Goal: Communication & Community: Answer question/provide support

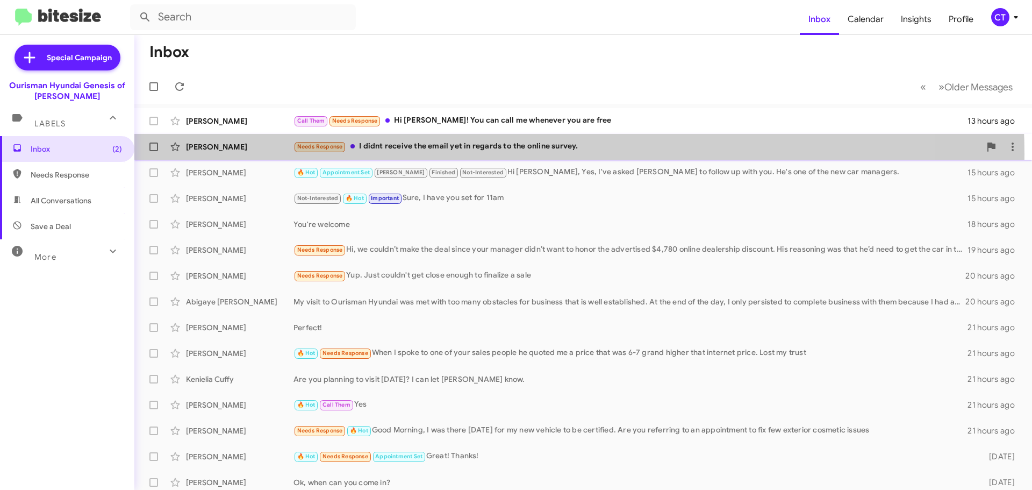
click at [502, 154] on div "Orane Saladie Needs Response I didnt receive the email yet in regards to the on…" at bounding box center [583, 147] width 881 height 22
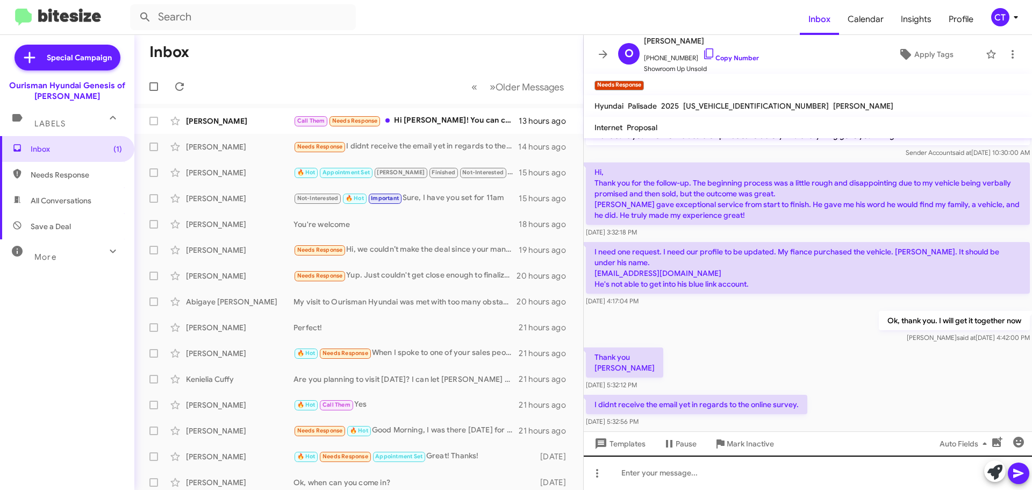
scroll to position [39, 0]
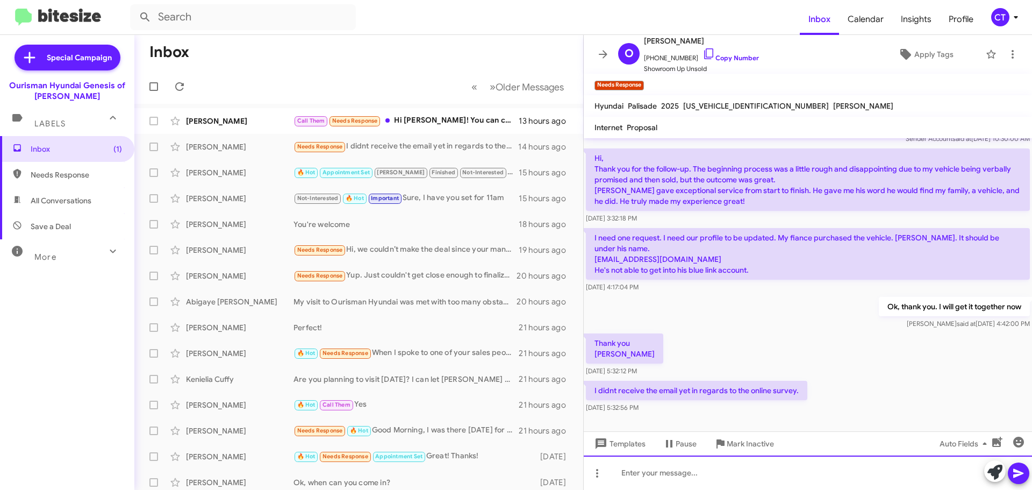
click at [621, 484] on div at bounding box center [808, 472] width 448 height 34
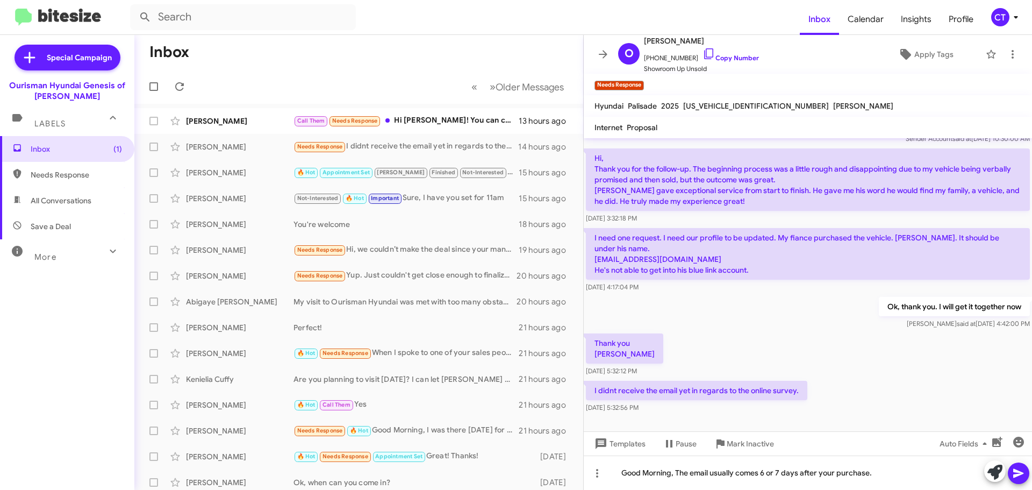
click at [1018, 468] on icon at bounding box center [1018, 473] width 13 height 13
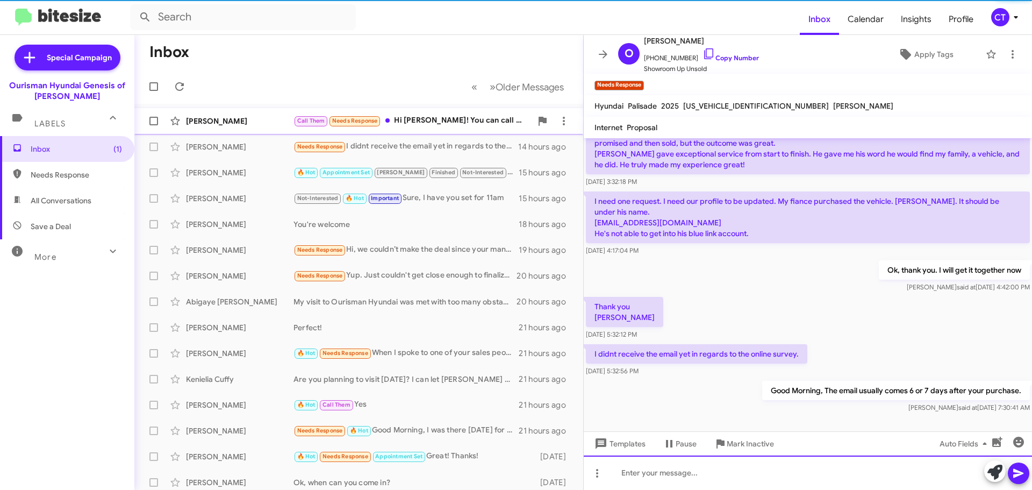
scroll to position [78, 0]
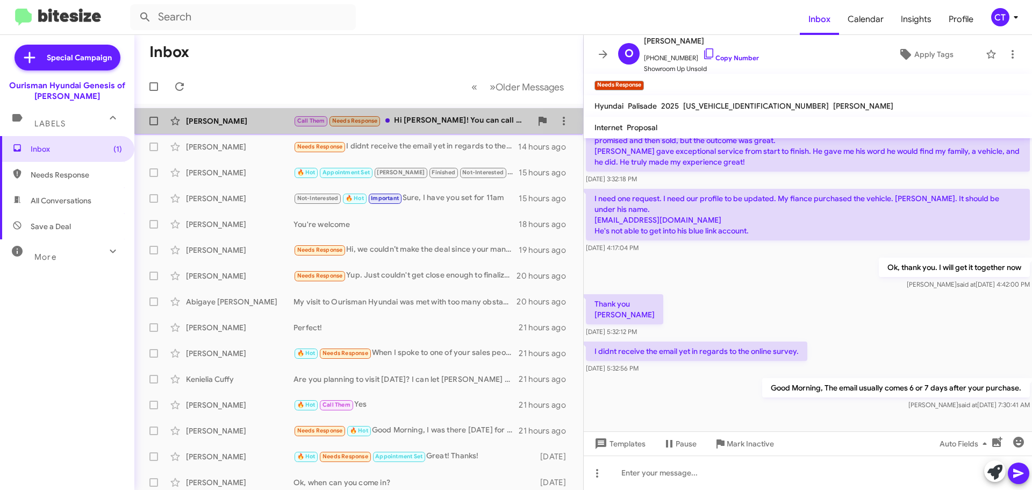
click at [406, 130] on div "Amanda Beaver Call Them Needs Response Hi Cristel! You can call me whenever you…" at bounding box center [359, 121] width 432 height 22
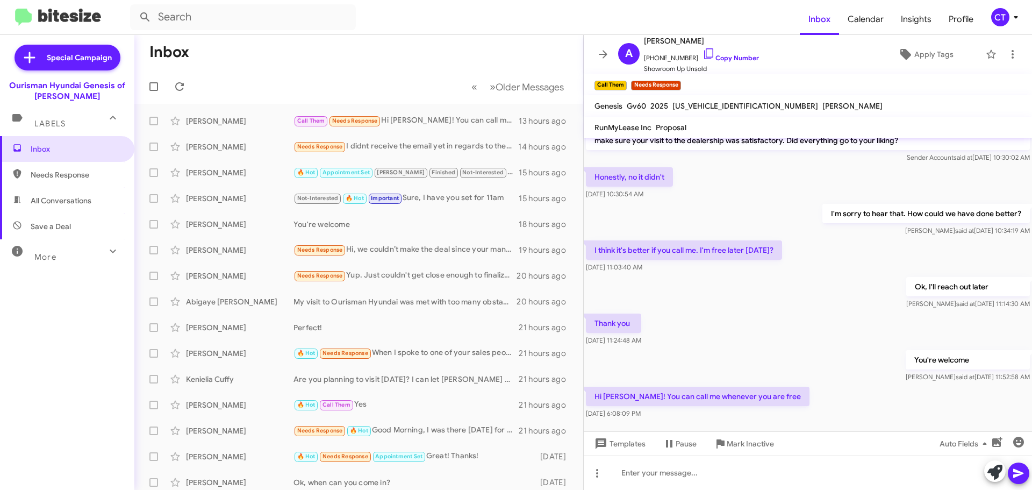
scroll to position [32, 0]
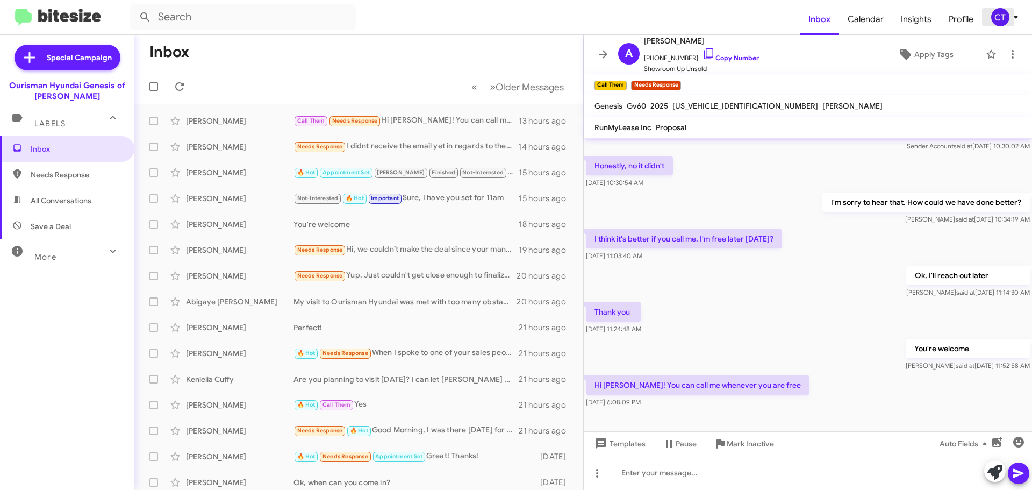
click at [1010, 18] on icon at bounding box center [1016, 17] width 13 height 13
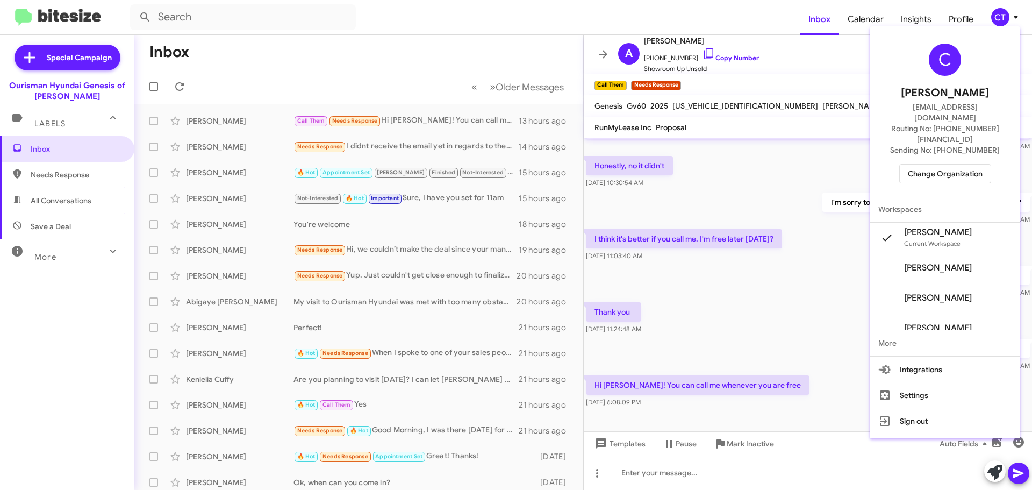
click at [963, 165] on div "C Ciara Taylor ctaylor@ourismancars.com Routing No: +1 (301) 390-0880 Sending N…" at bounding box center [945, 114] width 151 height 166
click at [957, 165] on span "Change Organization" at bounding box center [945, 174] width 75 height 18
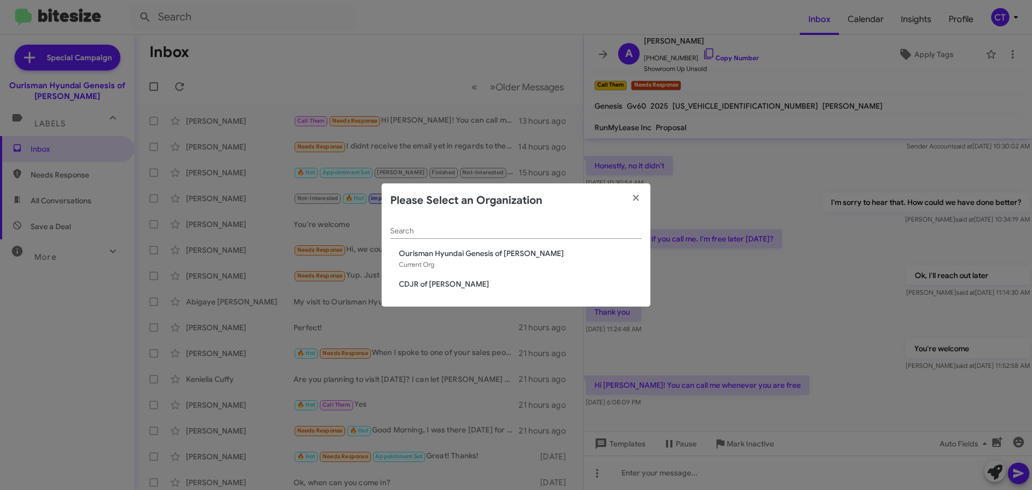
click at [429, 288] on span "CDJR of [PERSON_NAME]" at bounding box center [520, 283] width 243 height 11
